Goal: Task Accomplishment & Management: Manage account settings

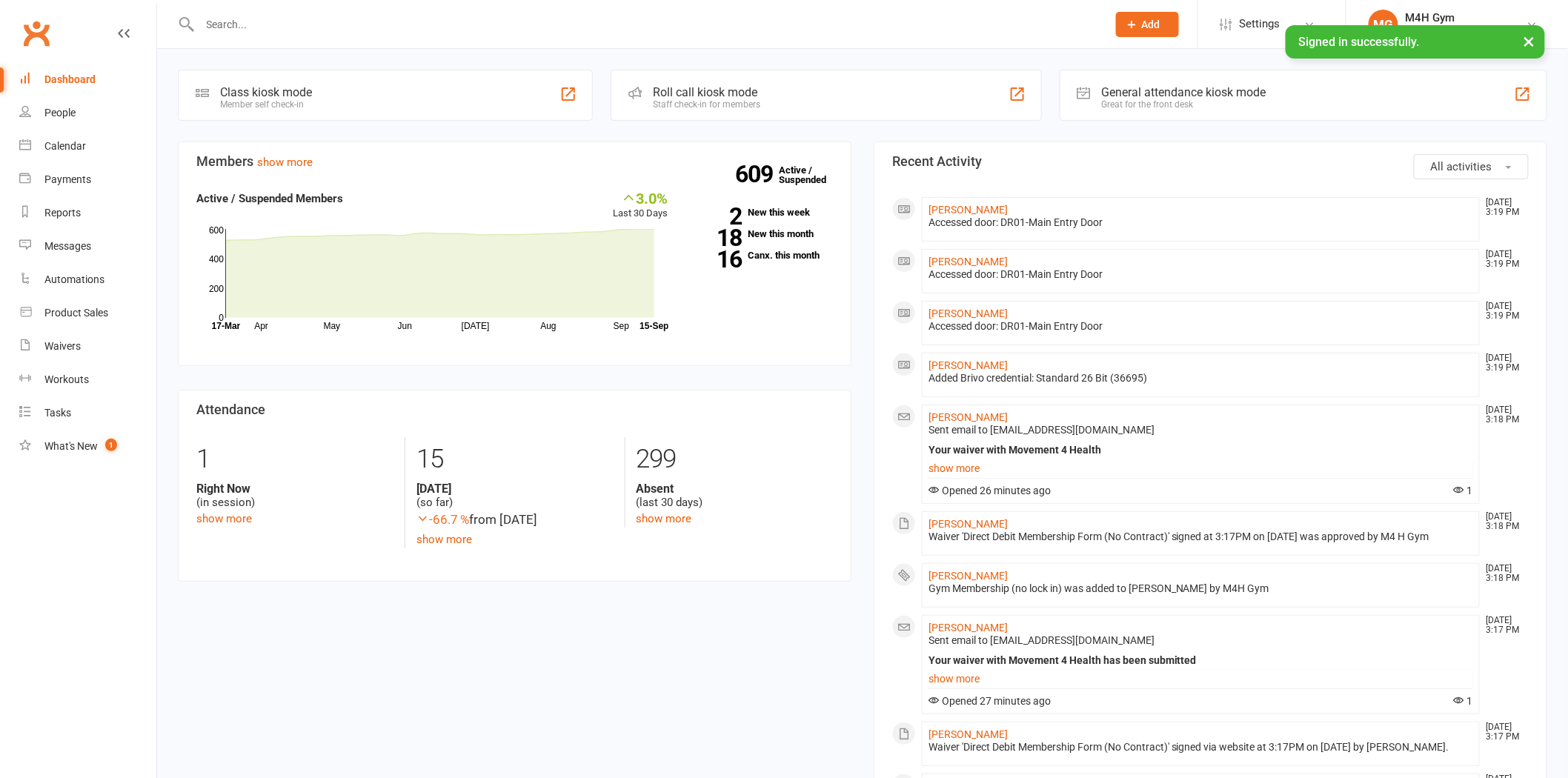
click at [334, 25] on input "text" at bounding box center [646, 24] width 901 height 21
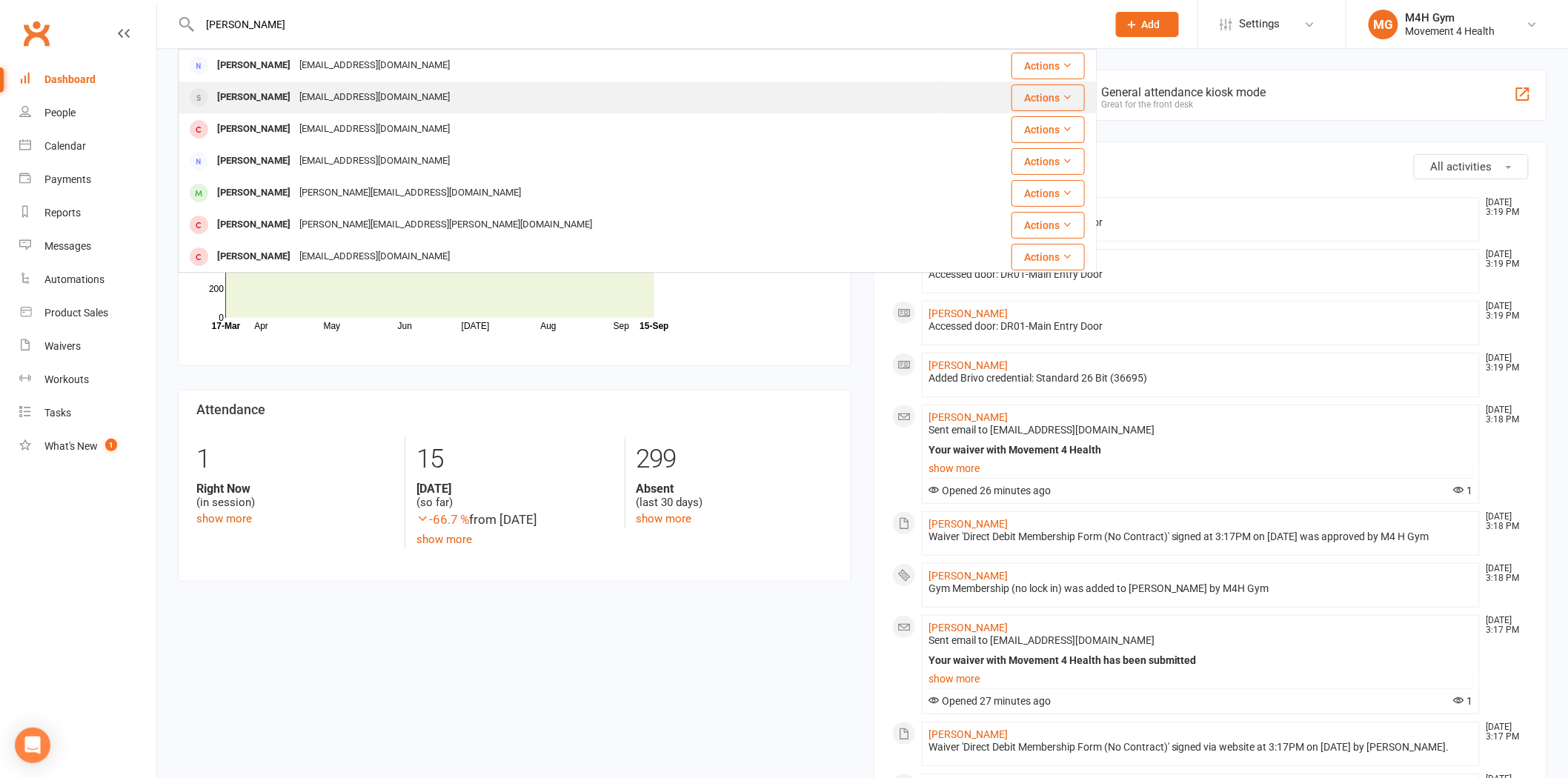
type input "[PERSON_NAME]"
click at [340, 98] on div "[EMAIL_ADDRESS][DOMAIN_NAME]" at bounding box center [375, 98] width 159 height 21
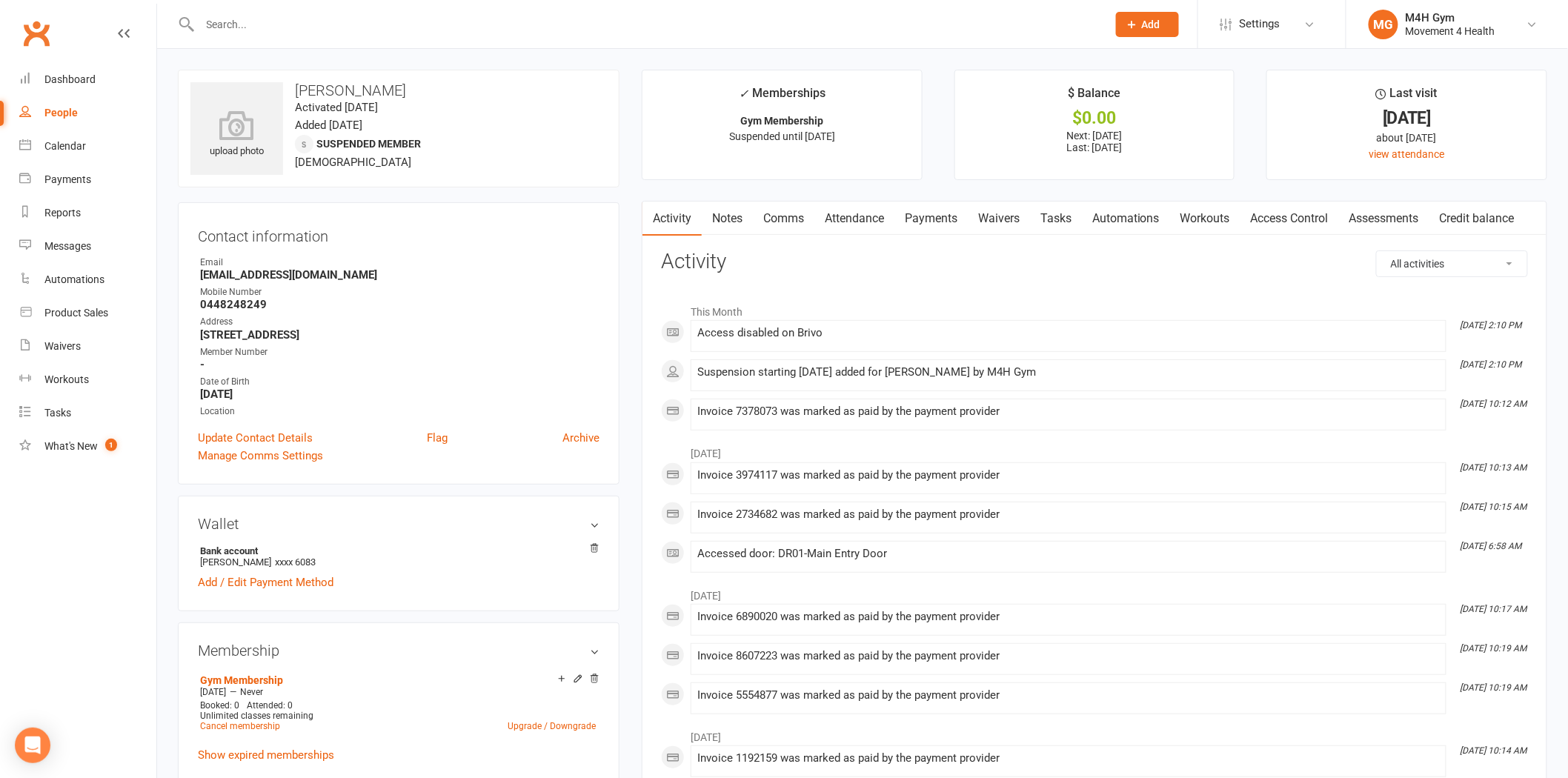
click at [709, 218] on link "Notes" at bounding box center [727, 218] width 51 height 34
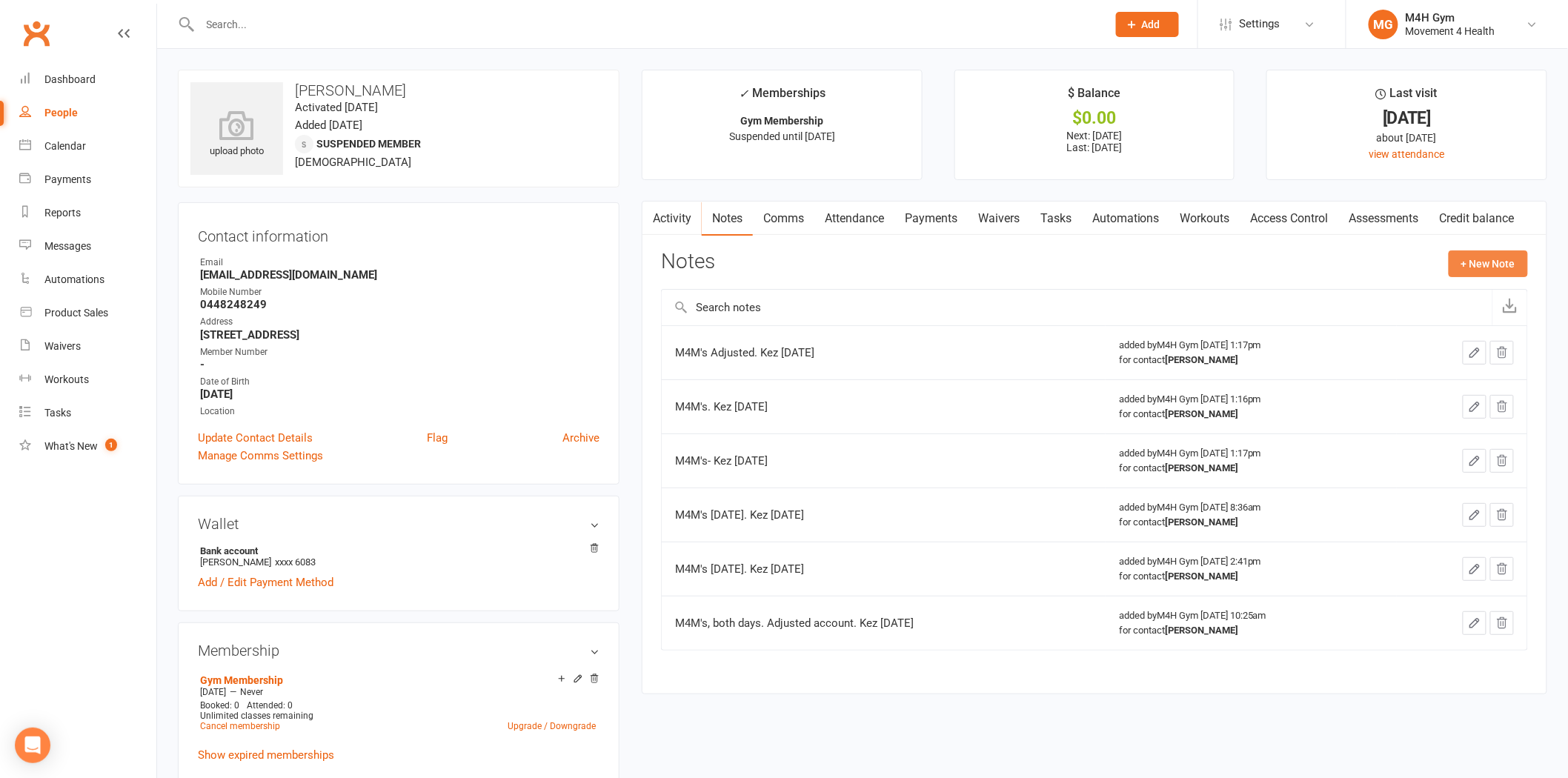
click at [1496, 262] on button "+ New Note" at bounding box center [1489, 263] width 79 height 27
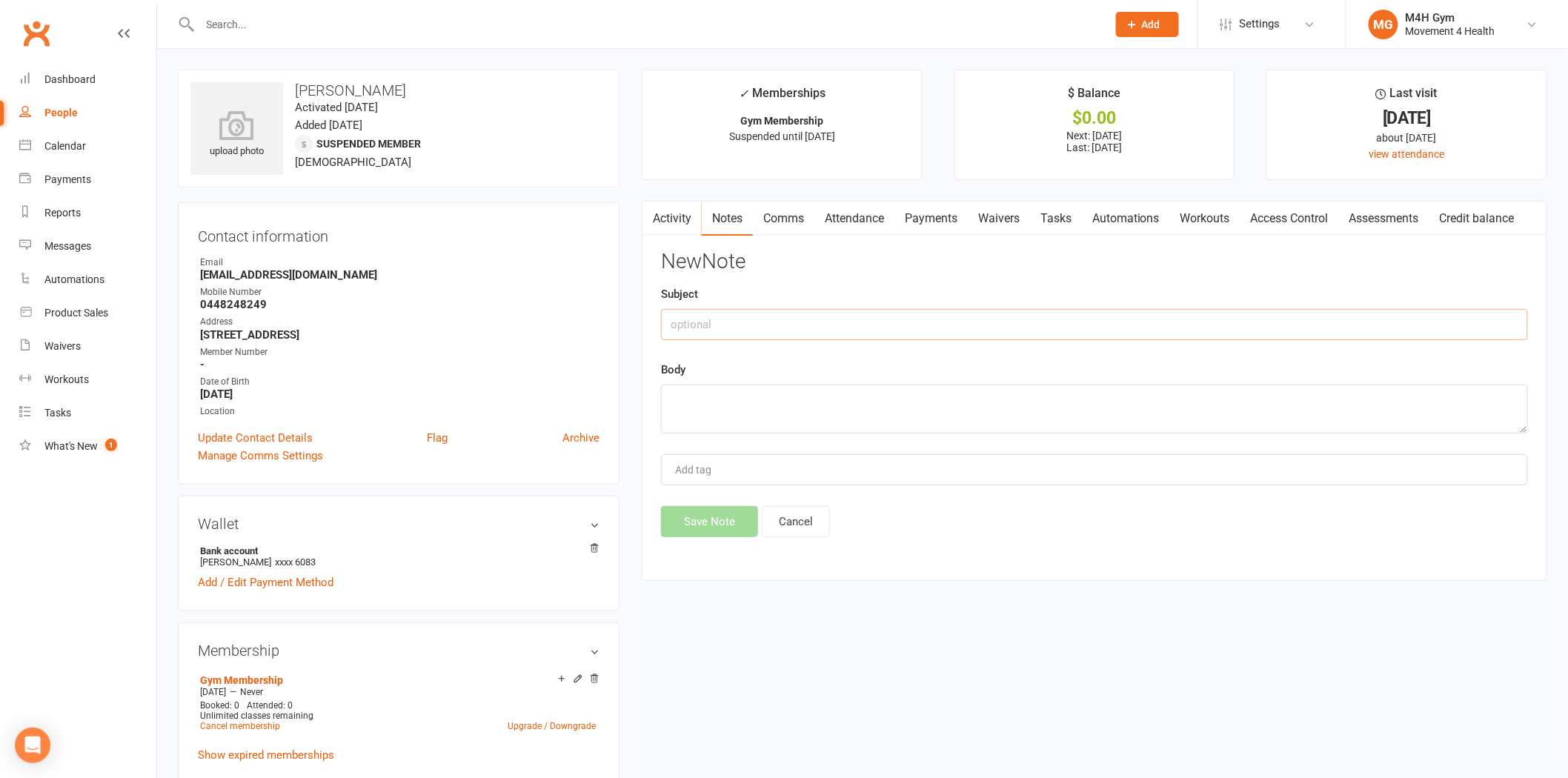
click at [716, 320] on input "text" at bounding box center [1094, 324] width 867 height 31
type input "Suspension requested via phone. mg 15.09"
click at [713, 402] on textarea at bounding box center [1094, 409] width 867 height 49
paste textarea "Hi .. it's [PERSON_NAME] just confirming as per phone call... suspension of mem…"
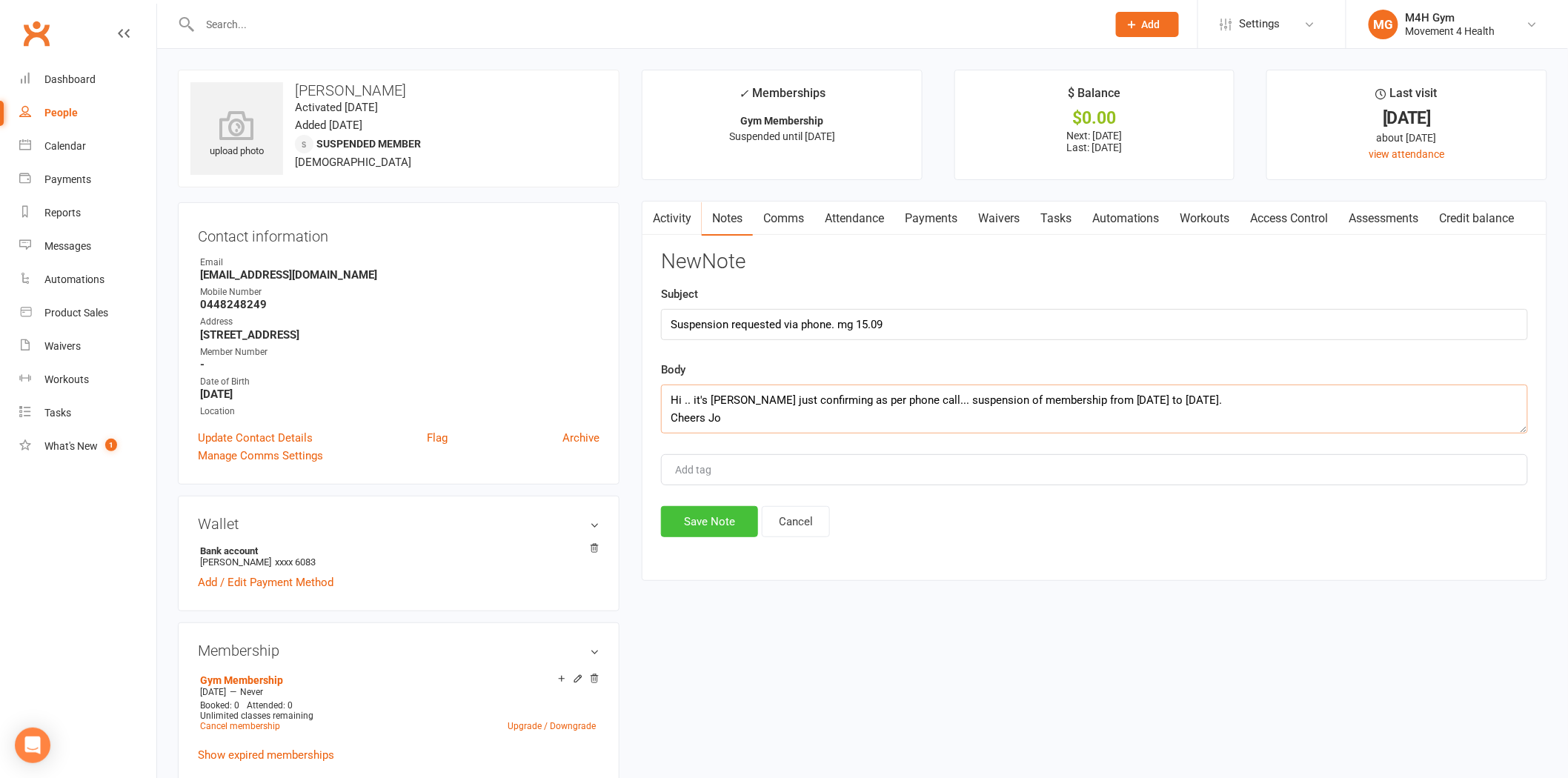
type textarea "Hi .. it's [PERSON_NAME] just confirming as per phone call... suspension of mem…"
click at [719, 514] on button "Save Note" at bounding box center [709, 521] width 97 height 31
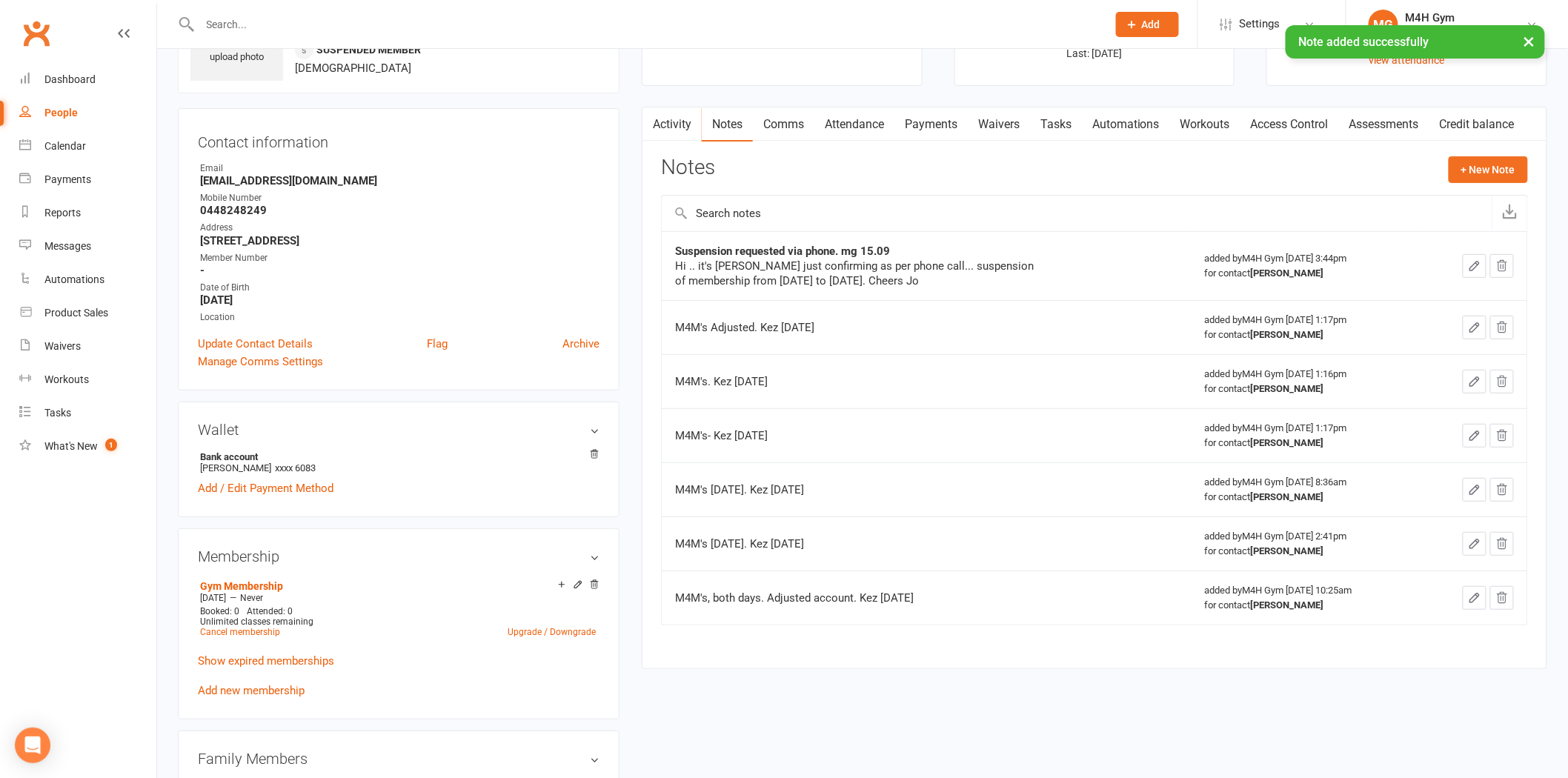
scroll to position [246, 0]
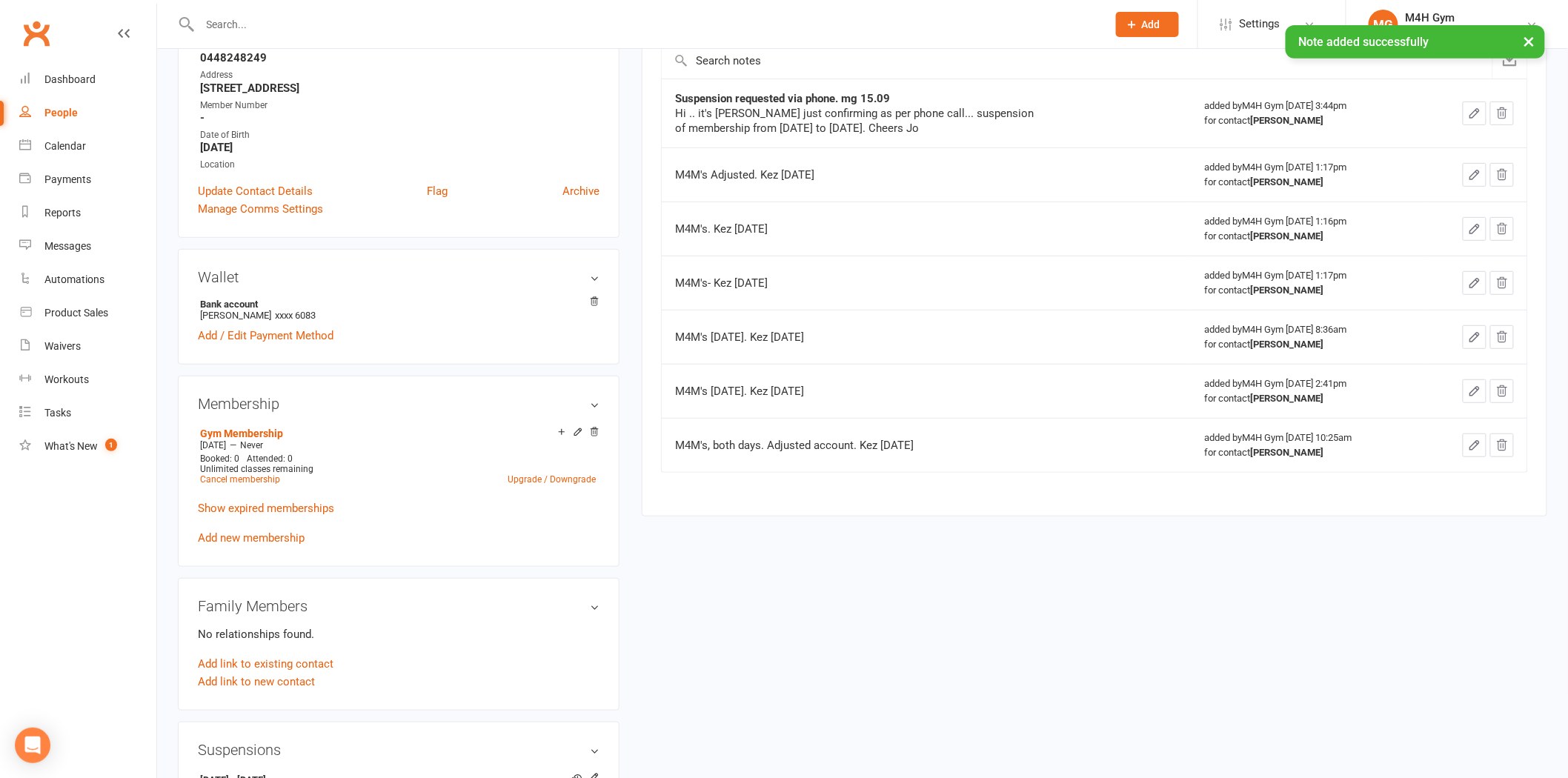
click at [31, 25] on div "× Note added successfully" at bounding box center [774, 25] width 1549 height 0
